Goal: Navigation & Orientation: Find specific page/section

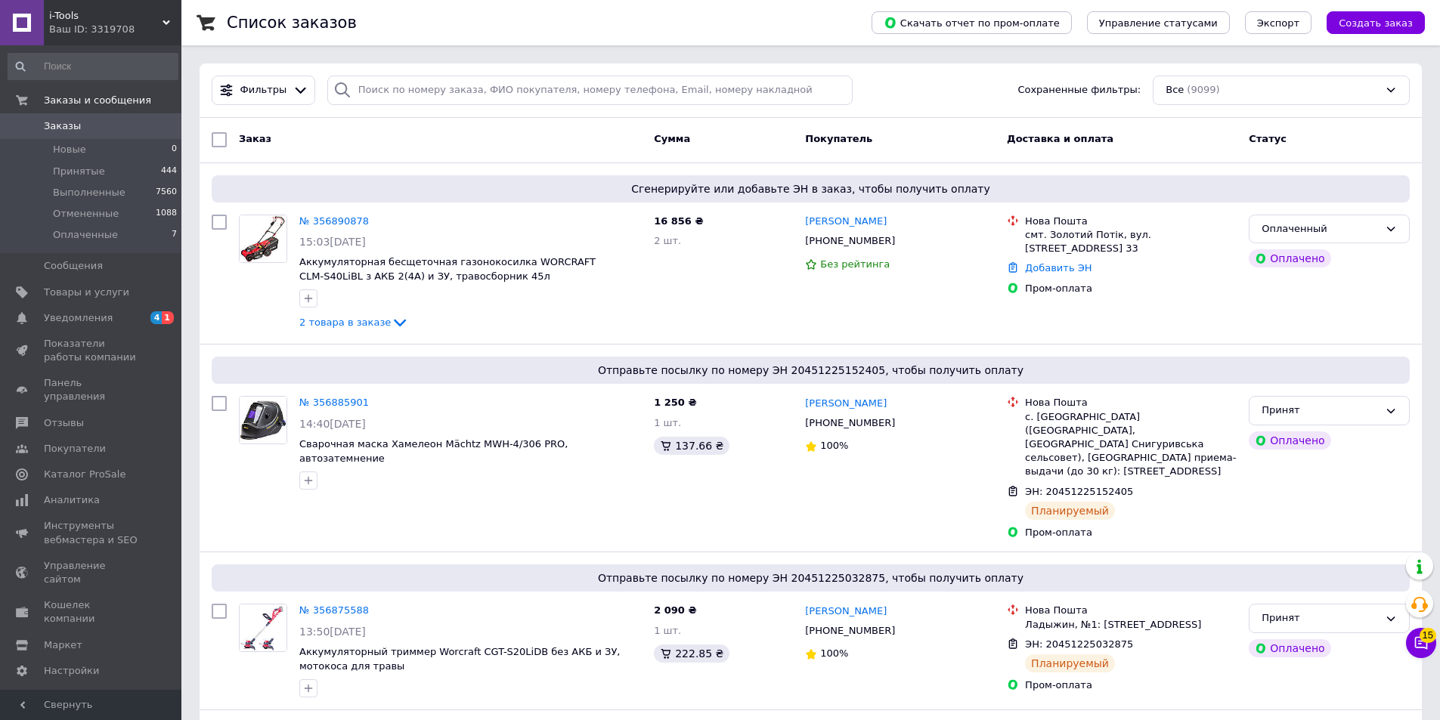
click at [159, 23] on div "Ваш ID: 3319708" at bounding box center [115, 30] width 132 height 14
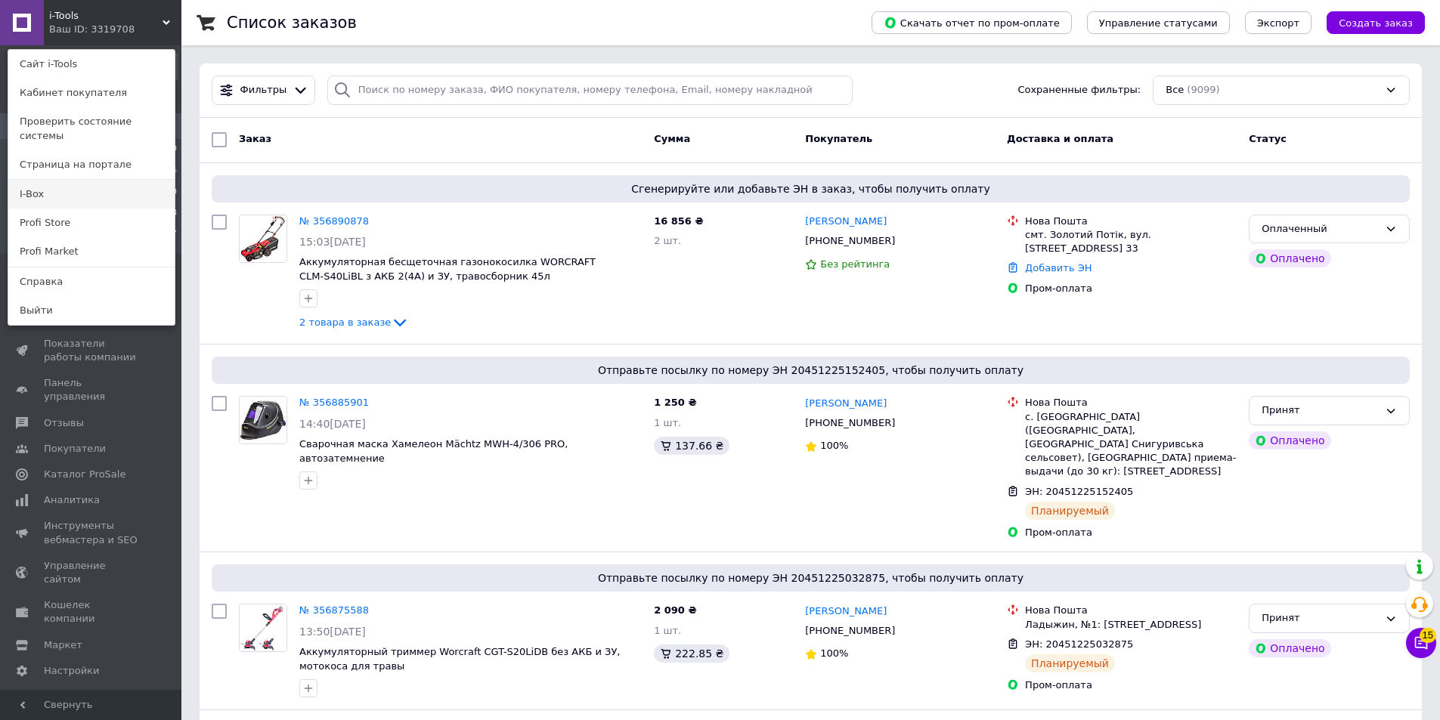
click at [128, 182] on link "I-Box" at bounding box center [91, 194] width 166 height 29
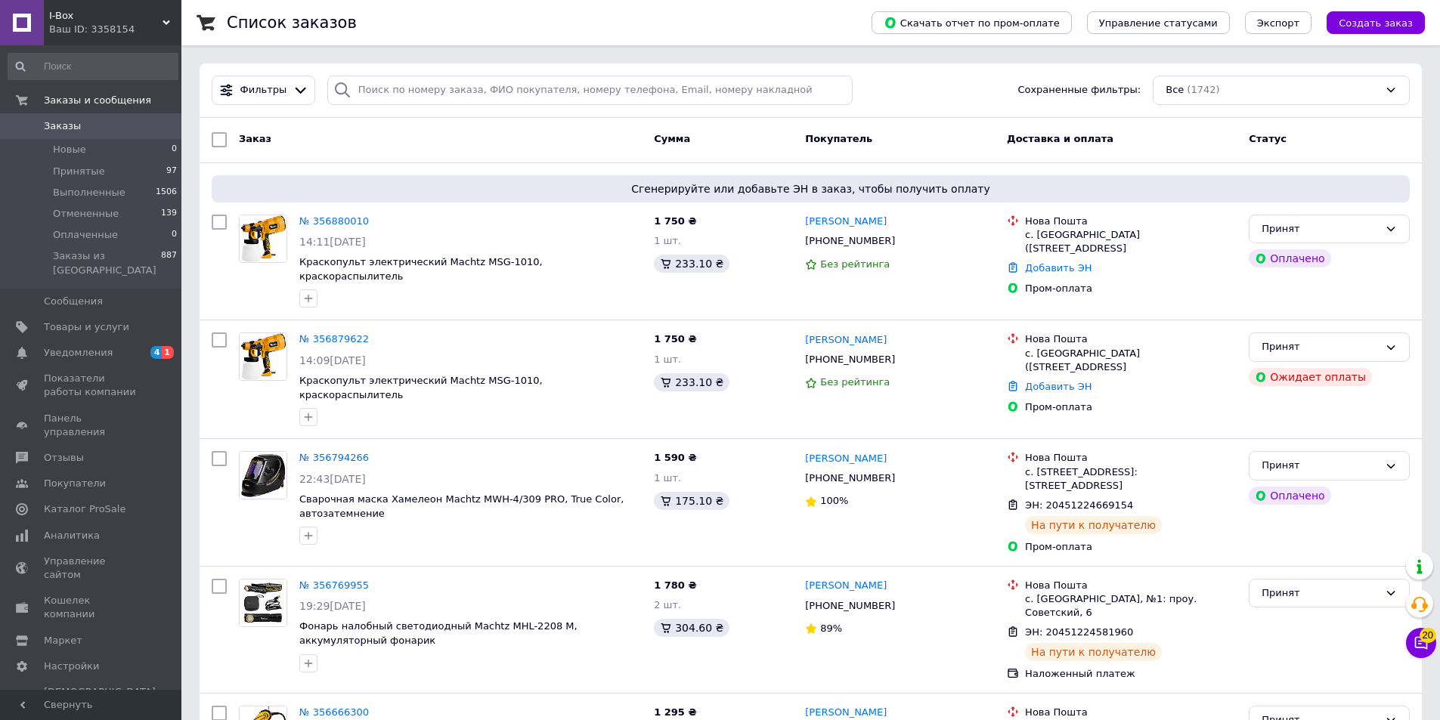
click at [140, 33] on div "Ваш ID: 3358154" at bounding box center [115, 30] width 132 height 14
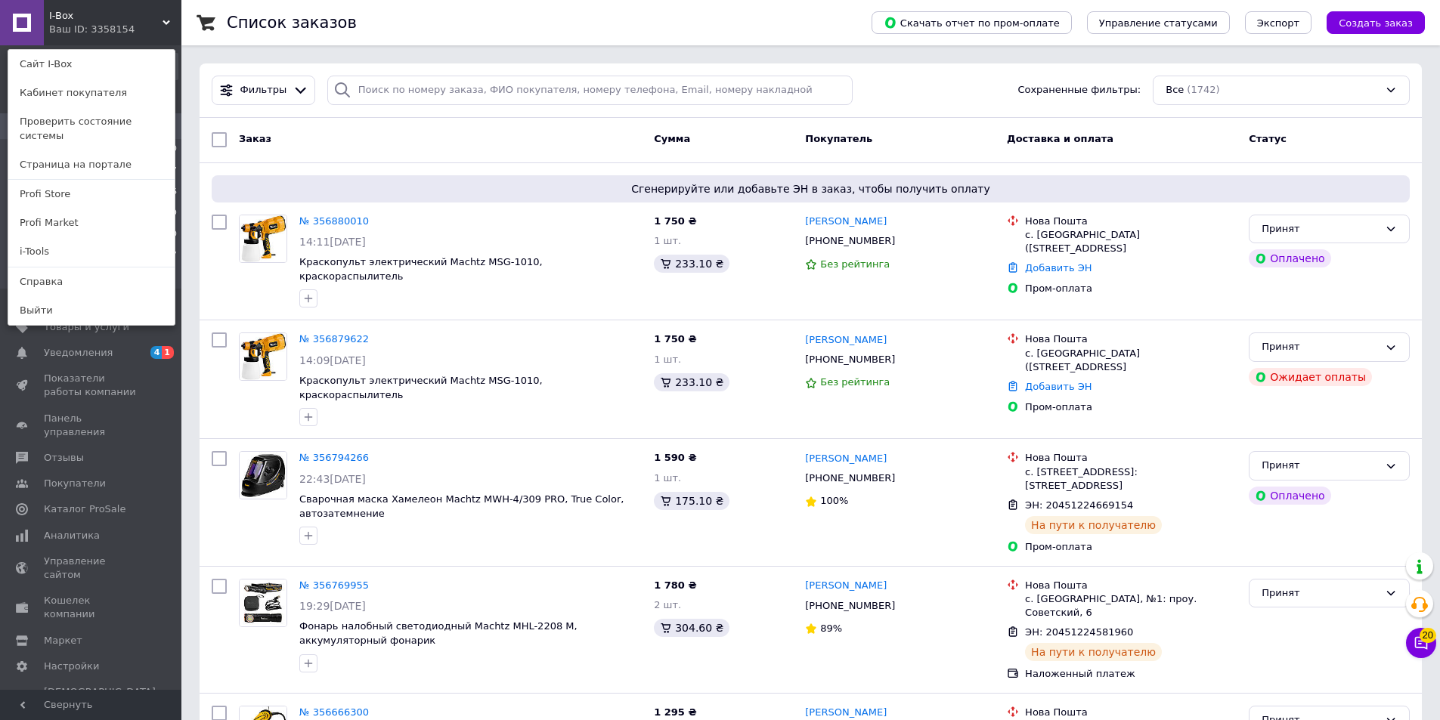
click at [88, 209] on link "Profi Market" at bounding box center [91, 223] width 166 height 29
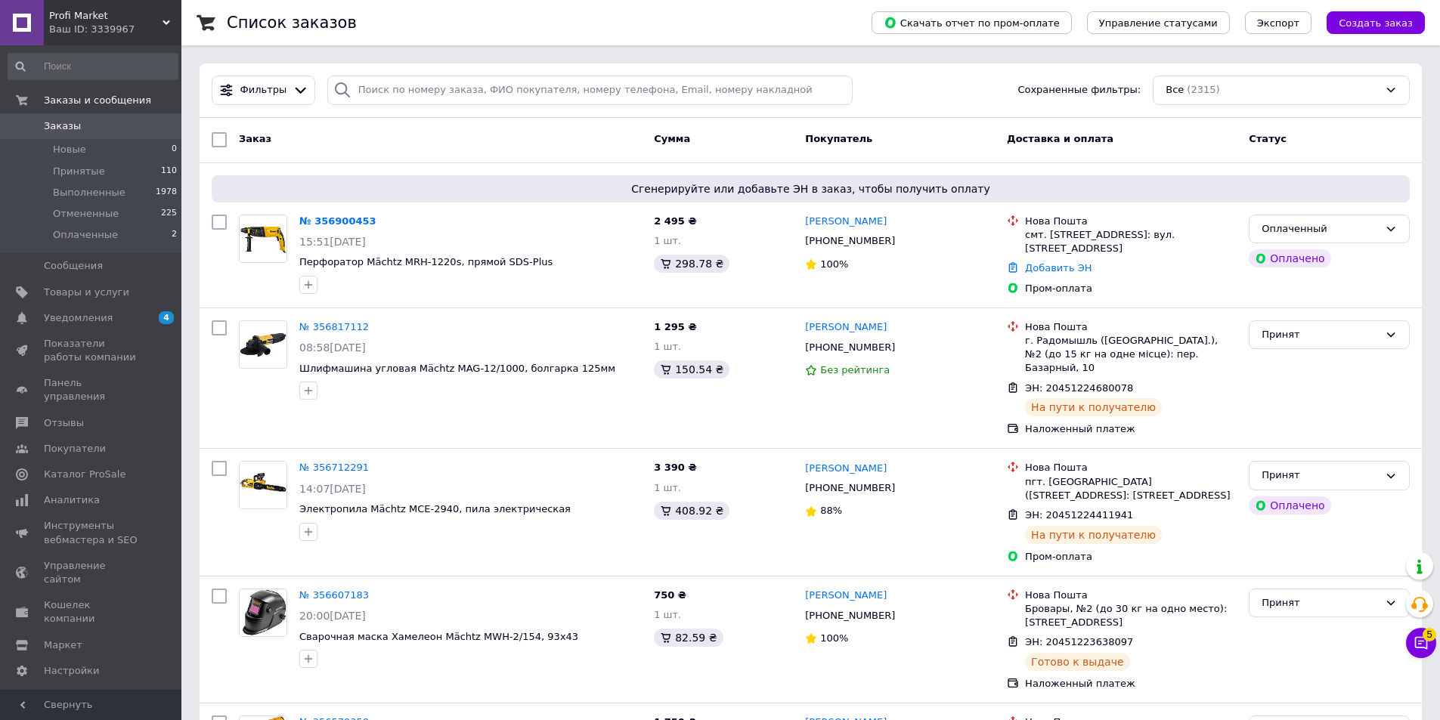
click at [148, 25] on div "Ваш ID: 3339967" at bounding box center [115, 30] width 132 height 14
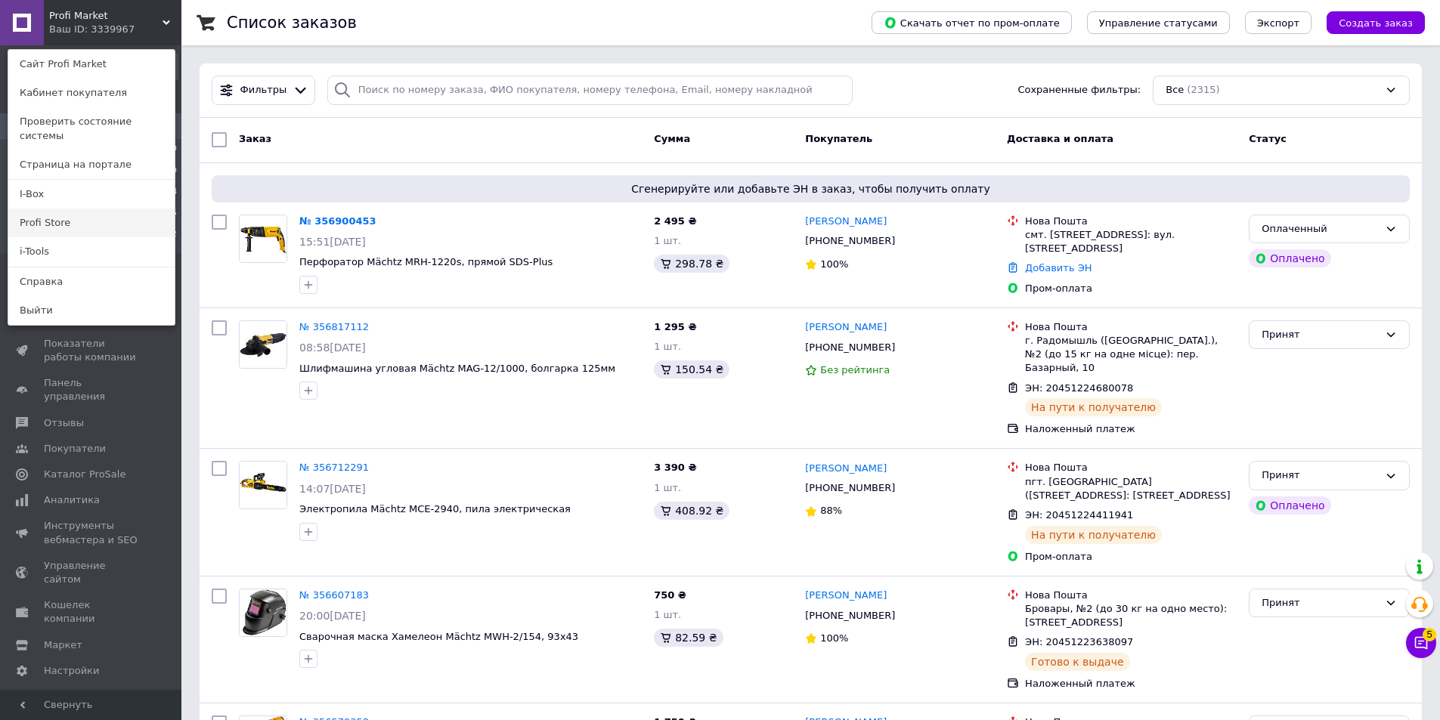
click at [79, 213] on link "Profi Store" at bounding box center [91, 223] width 166 height 29
